Goal: Information Seeking & Learning: Learn about a topic

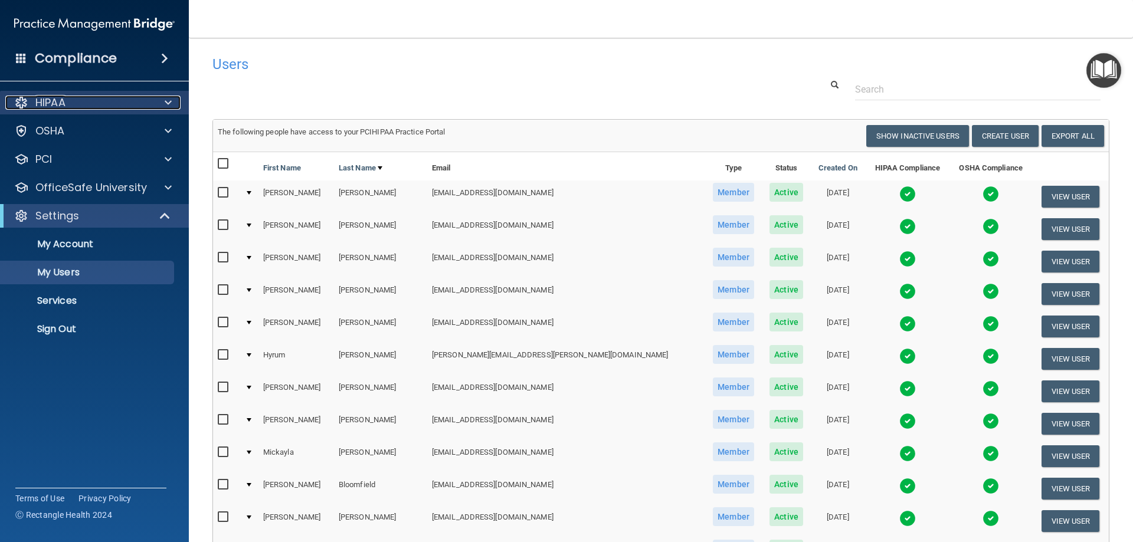
click at [58, 100] on p "HIPAA" at bounding box center [50, 103] width 30 height 14
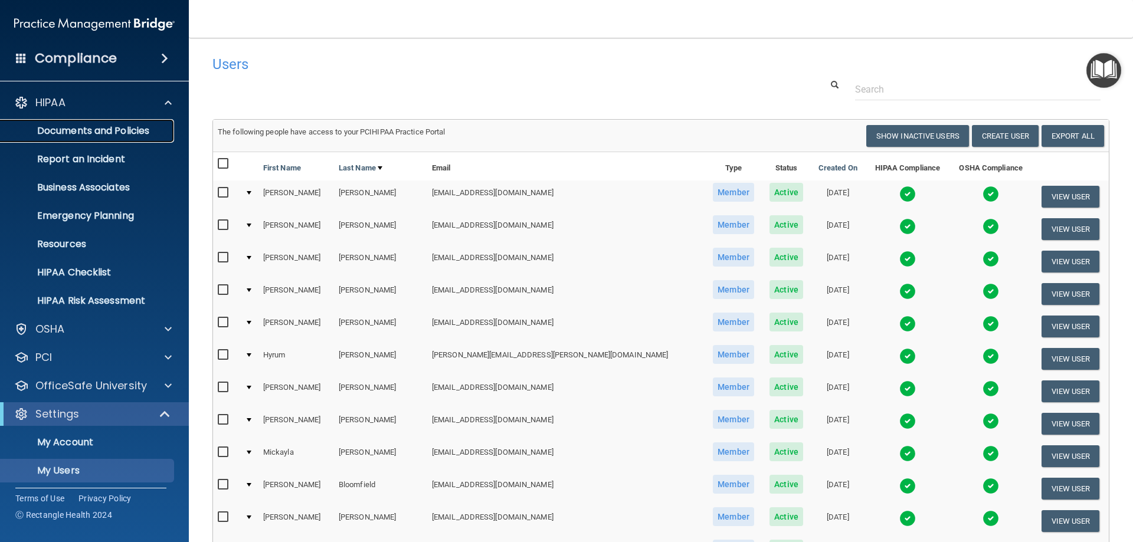
click at [74, 127] on p "Documents and Policies" at bounding box center [88, 131] width 161 height 12
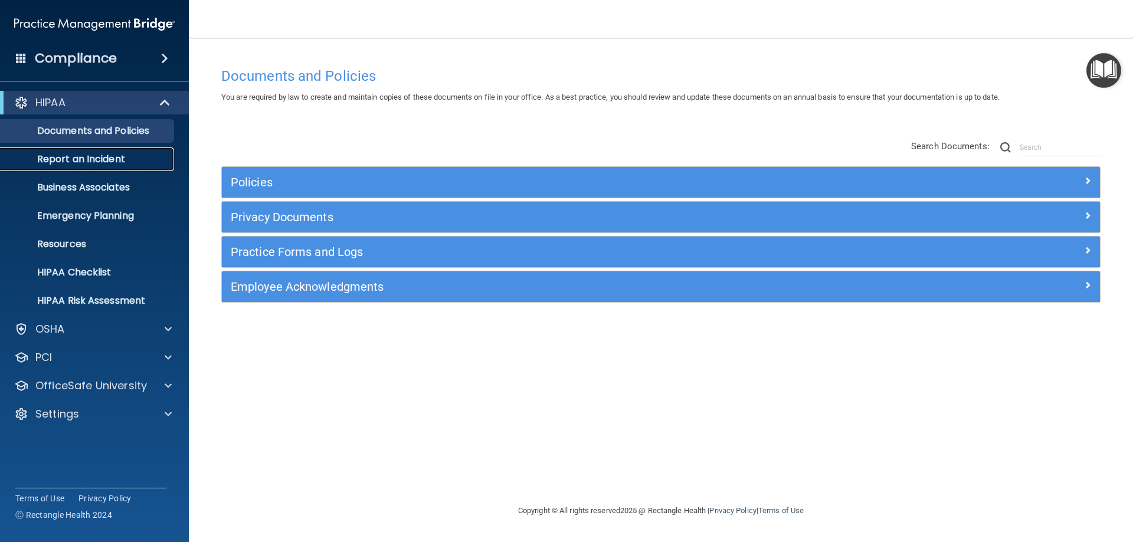
click at [68, 163] on p "Report an Incident" at bounding box center [88, 159] width 161 height 12
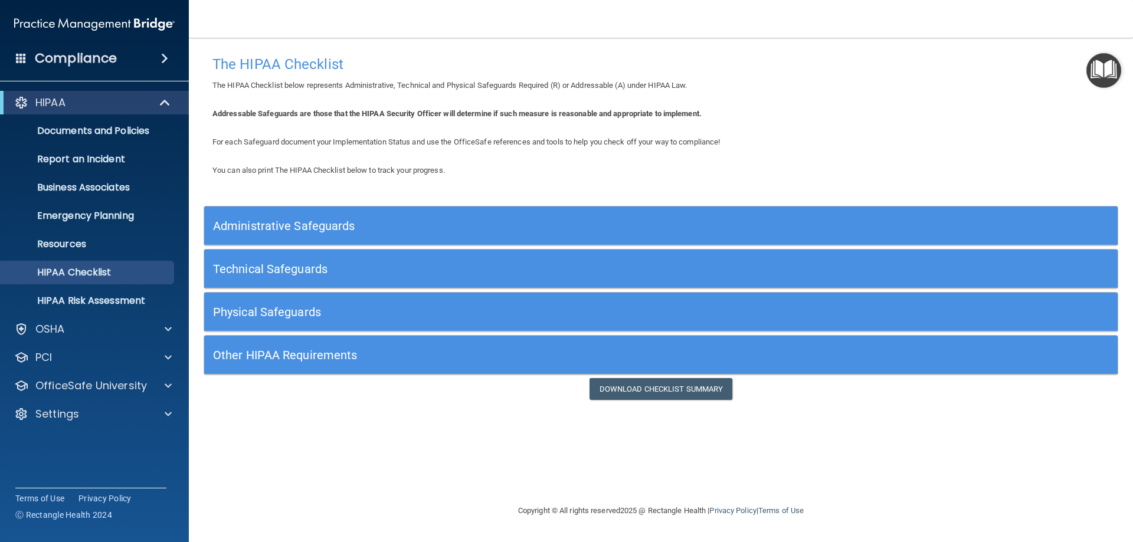
click at [1099, 70] on img "Open Resource Center" at bounding box center [1103, 70] width 35 height 35
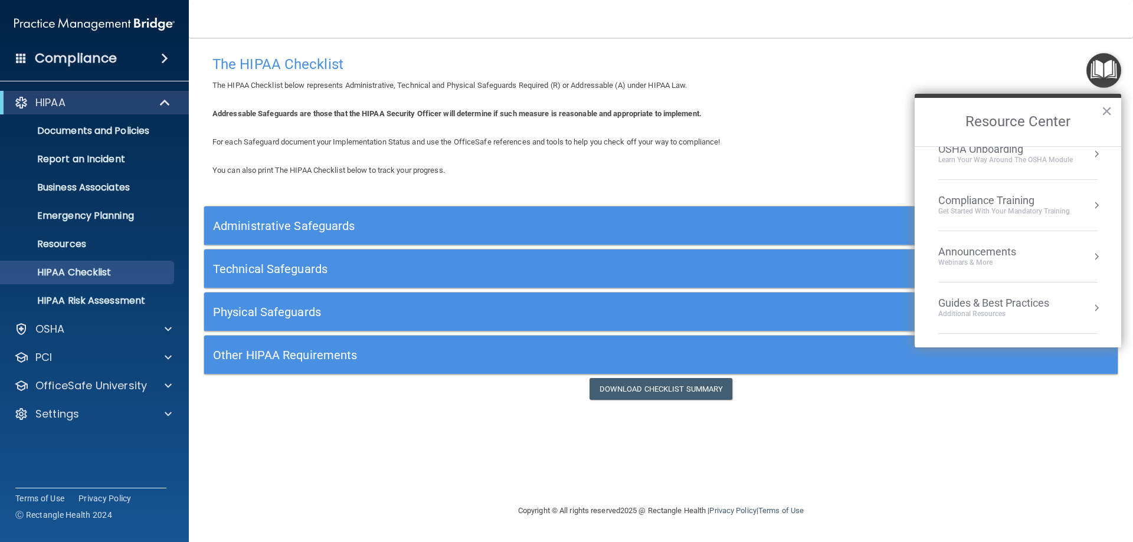
scroll to position [169, 0]
click at [79, 240] on p "Resources" at bounding box center [88, 244] width 161 height 12
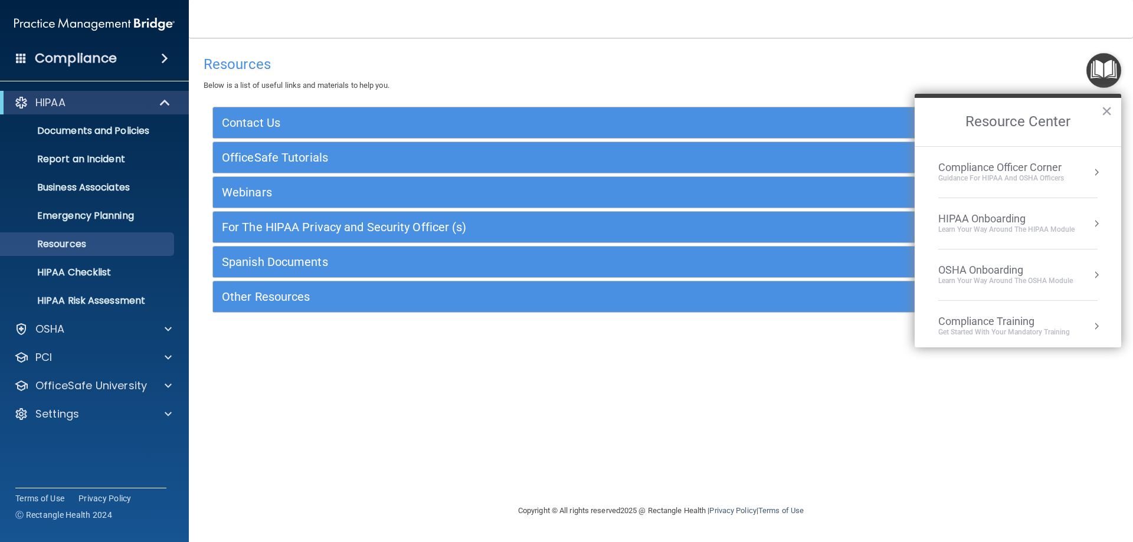
click at [1050, 168] on div "Compliance Officer Corner" at bounding box center [1001, 167] width 126 height 13
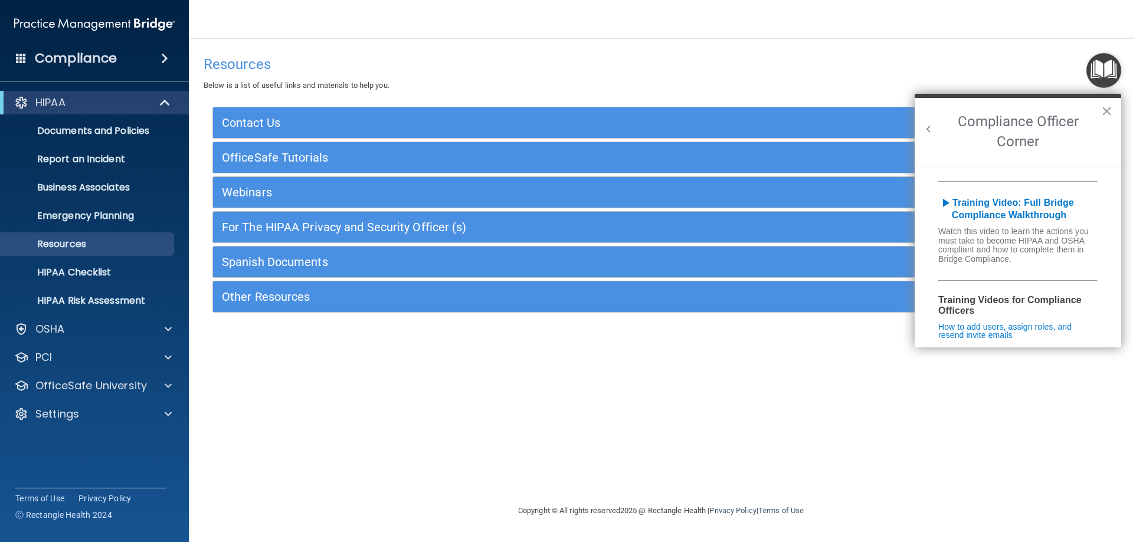
scroll to position [118, 0]
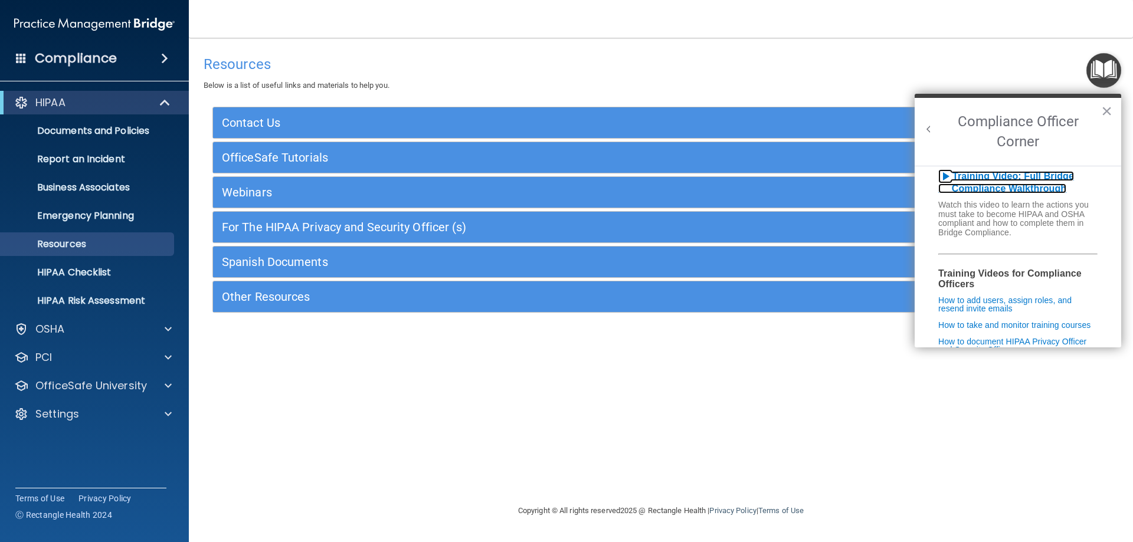
click at [1016, 184] on b "Training Video: Full Bridge Compliance Walkthrough" at bounding box center [1006, 182] width 136 height 23
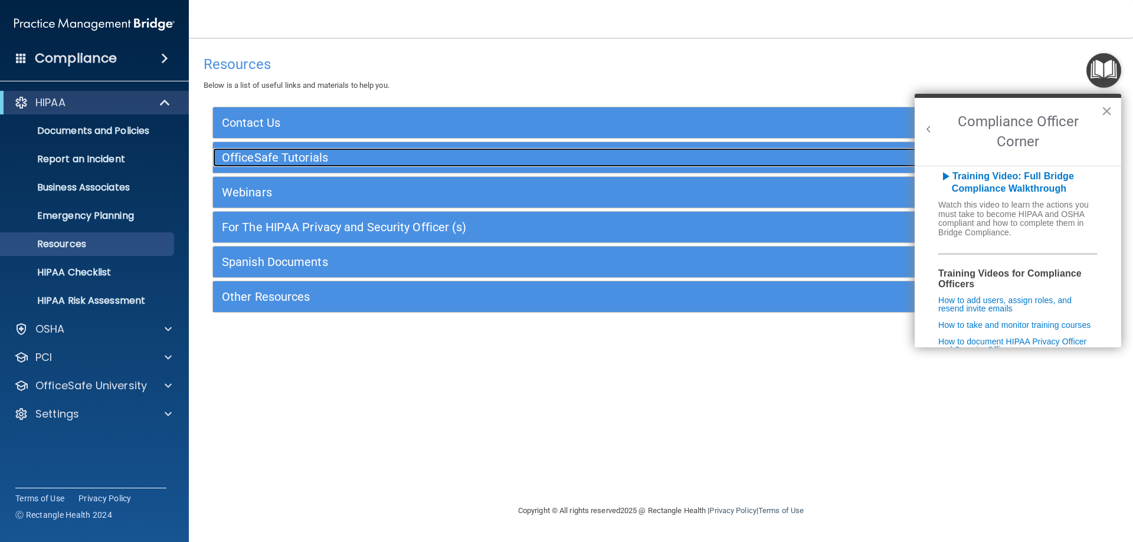
click at [327, 158] on h5 "OfficeSafe Tutorials" at bounding box center [549, 157] width 654 height 13
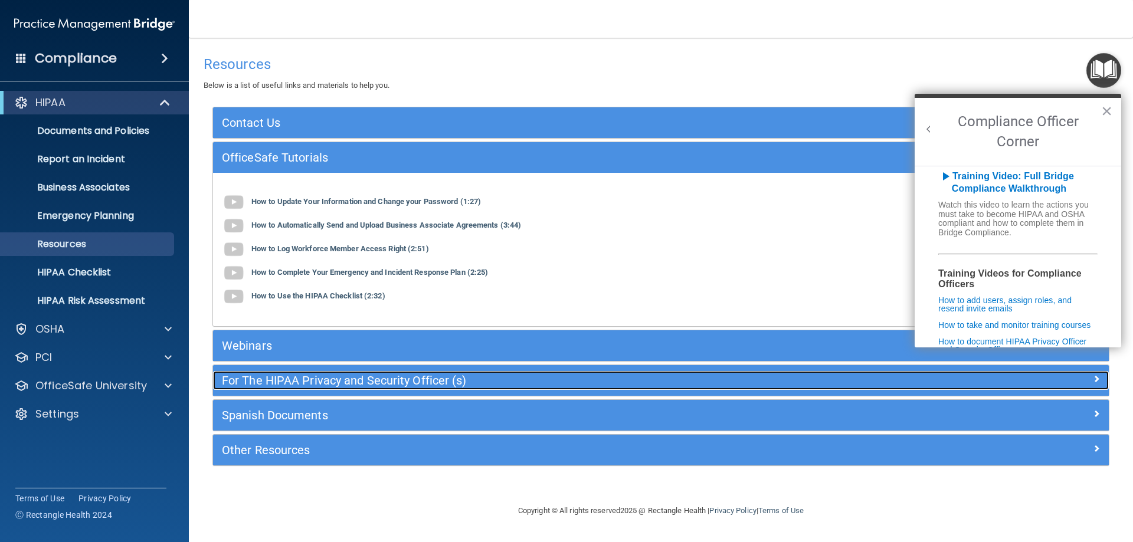
click at [349, 380] on h5 "For The HIPAA Privacy and Security Officer (s)" at bounding box center [549, 380] width 654 height 13
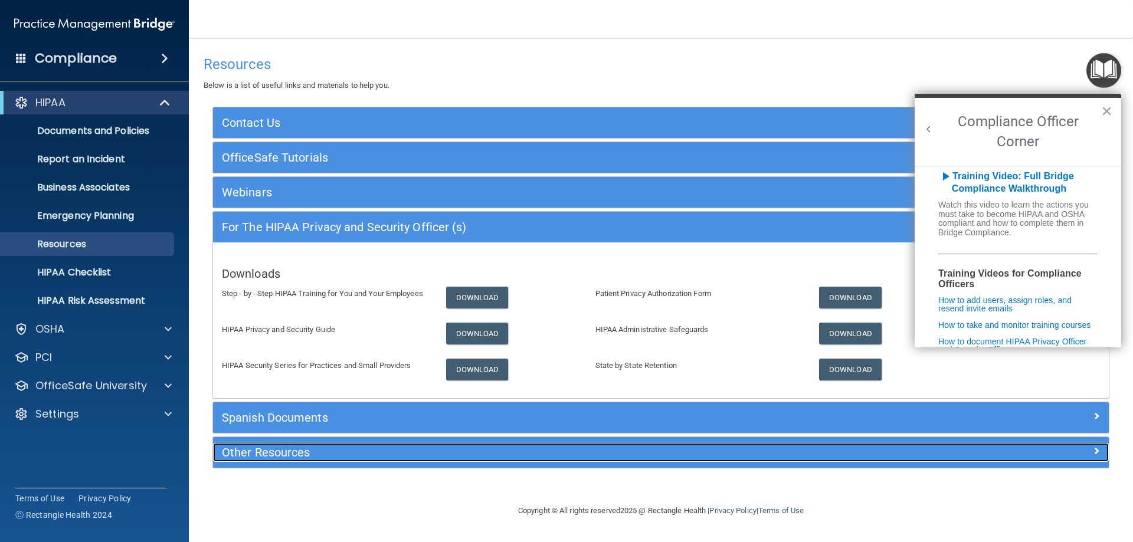
click at [266, 452] on h5 "Other Resources" at bounding box center [549, 452] width 654 height 13
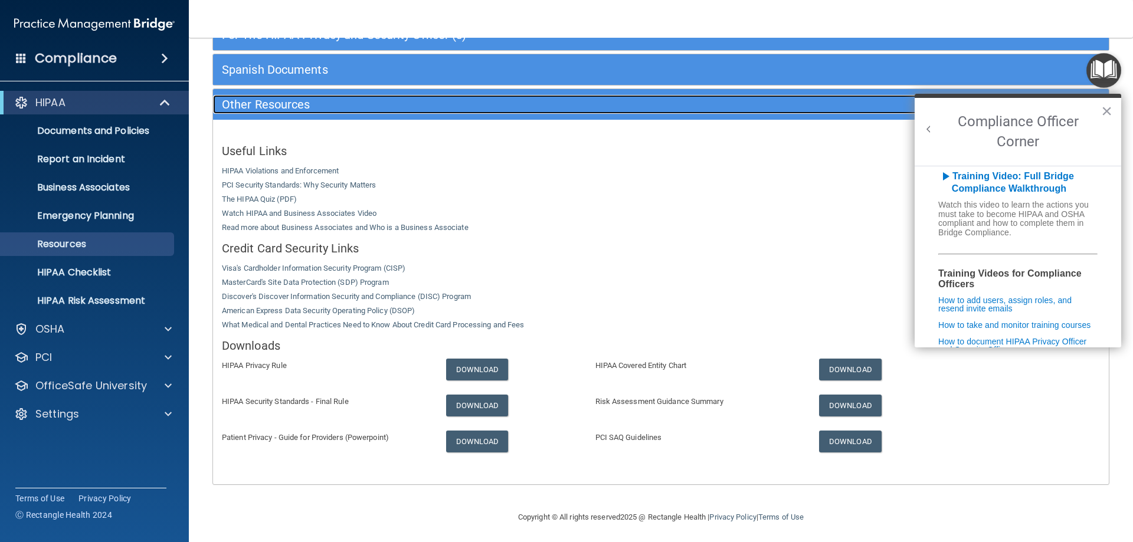
scroll to position [196, 0]
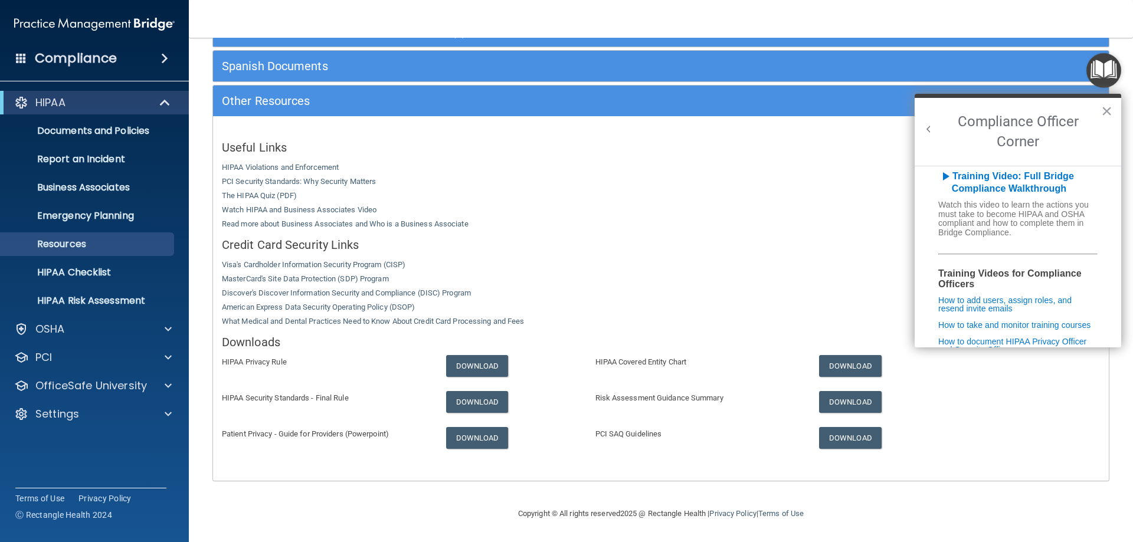
click at [851, 353] on div "Useful Links HIPAA Violations and Enforcement PCI Security Standards: Why Secur…" at bounding box center [661, 298] width 896 height 347
click at [841, 369] on link "Download" at bounding box center [850, 366] width 63 height 22
